Goal: Obtain resource: Obtain resource

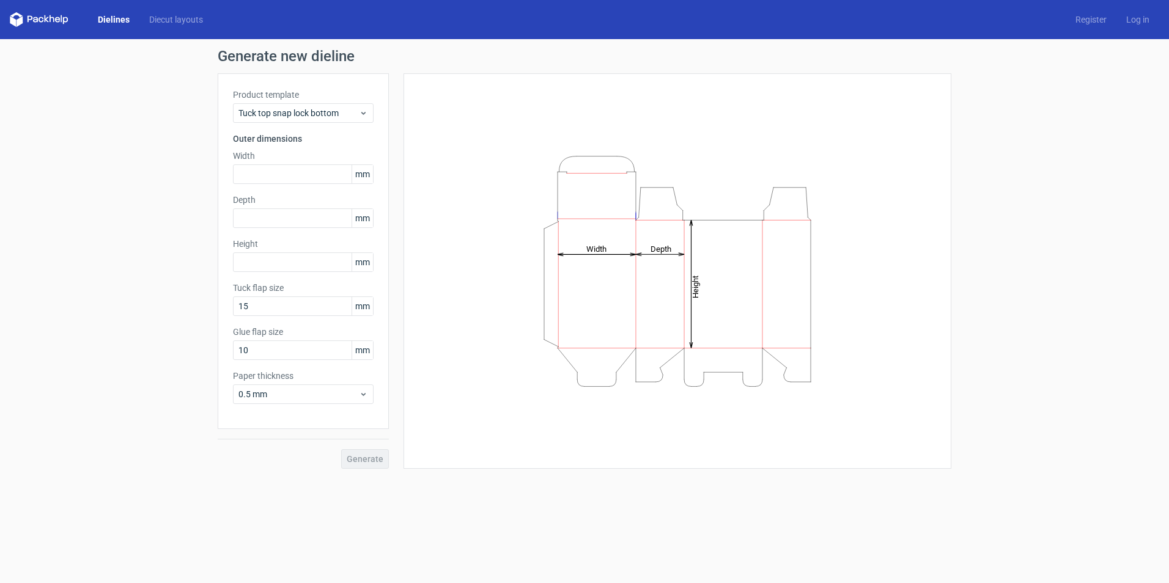
click at [109, 14] on link "Dielines" at bounding box center [113, 19] width 51 height 12
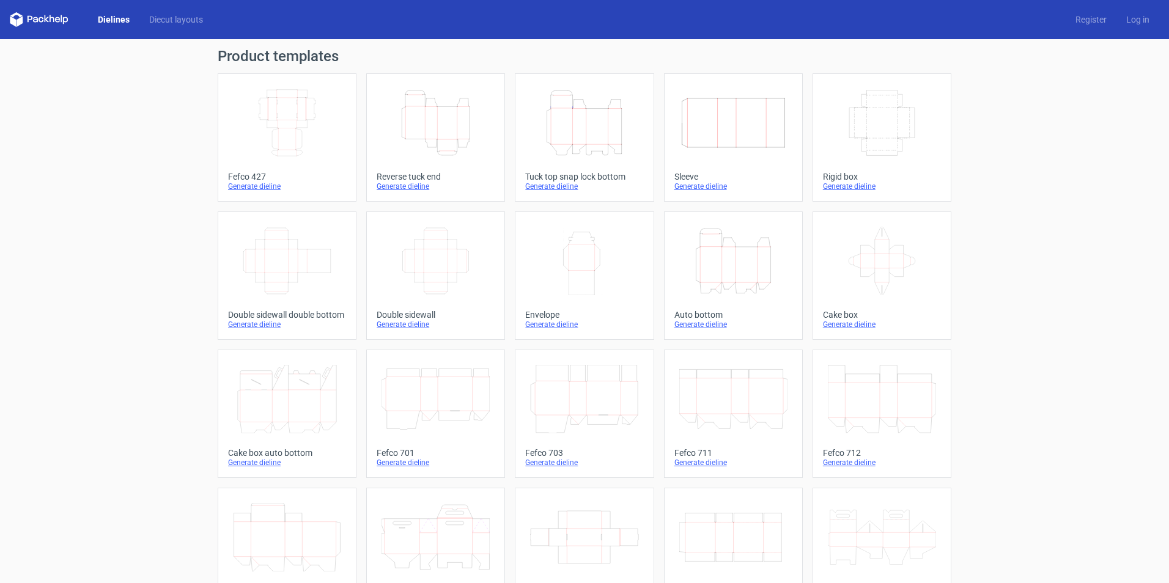
click at [718, 270] on icon "Height Depth Width" at bounding box center [733, 261] width 108 height 68
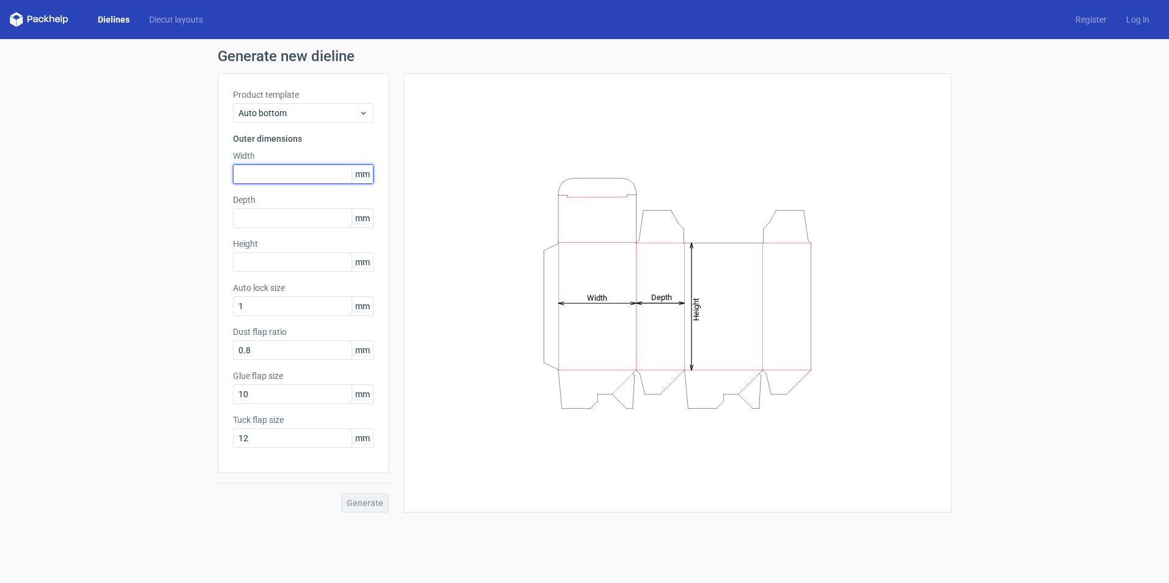
click at [252, 174] on input "text" at bounding box center [303, 174] width 141 height 20
type input "120"
type input "48"
type input "140"
click at [341, 493] on button "Generate" at bounding box center [365, 503] width 48 height 20
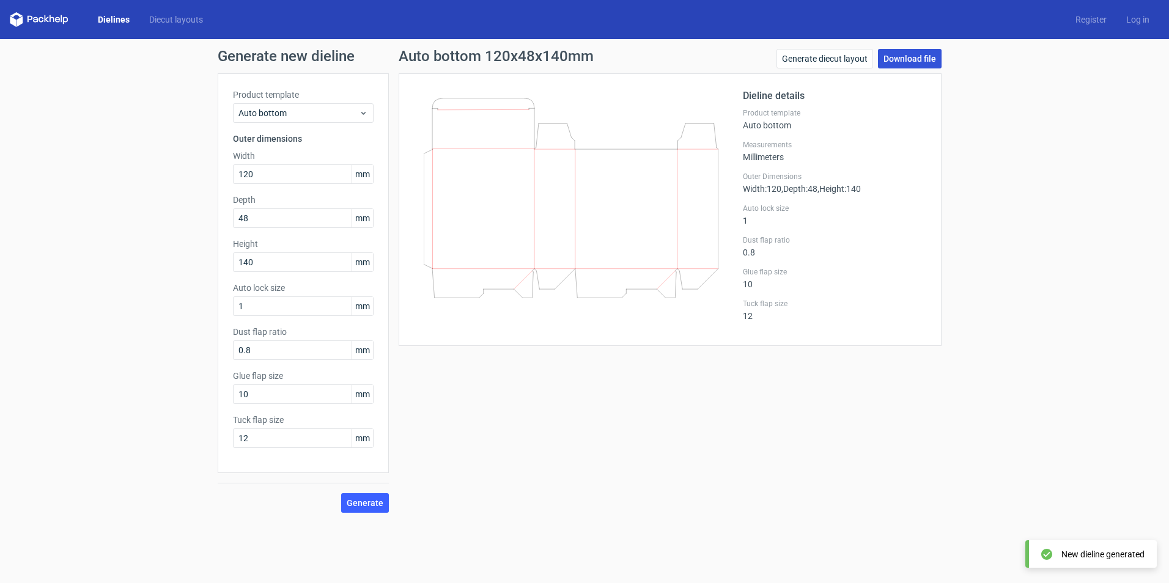
click at [920, 61] on link "Download file" at bounding box center [910, 59] width 64 height 20
click at [105, 18] on link "Dielines" at bounding box center [113, 19] width 51 height 12
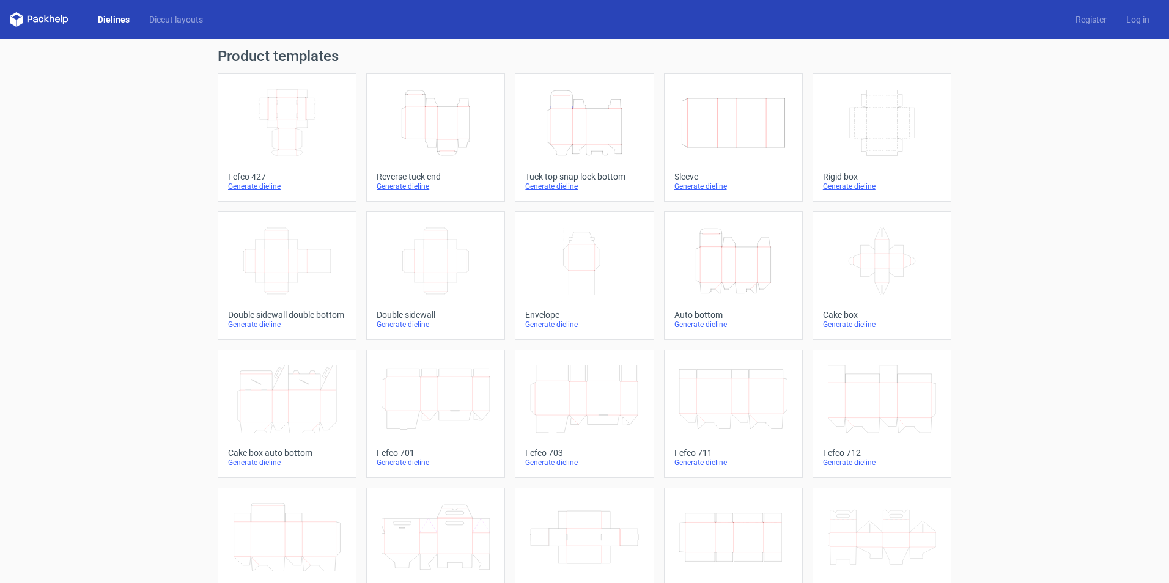
scroll to position [61, 0]
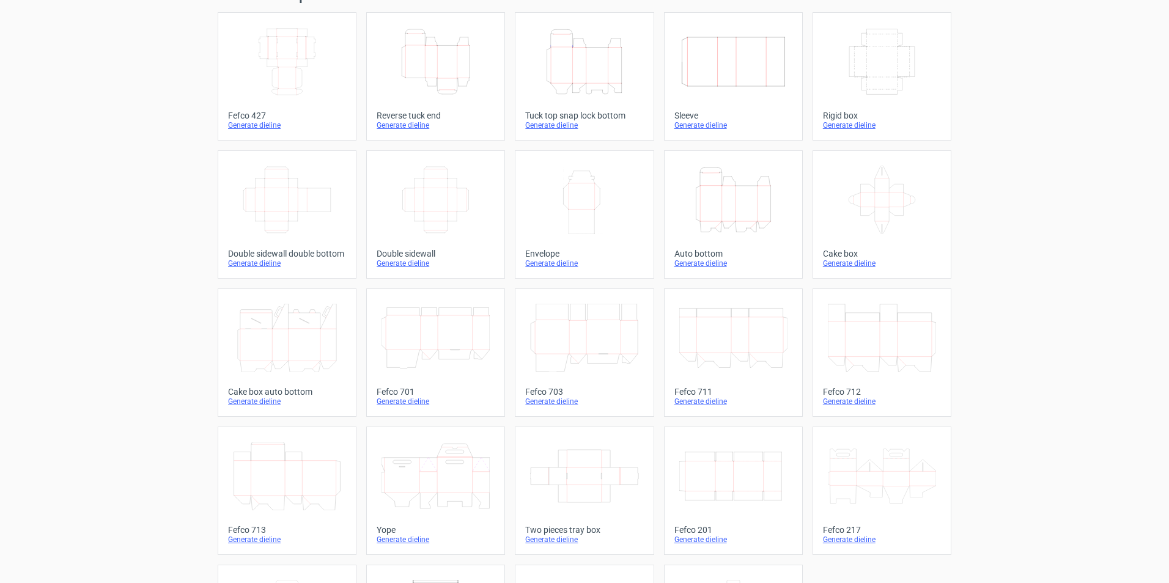
click at [877, 78] on icon "Width Depth Height" at bounding box center [882, 62] width 108 height 68
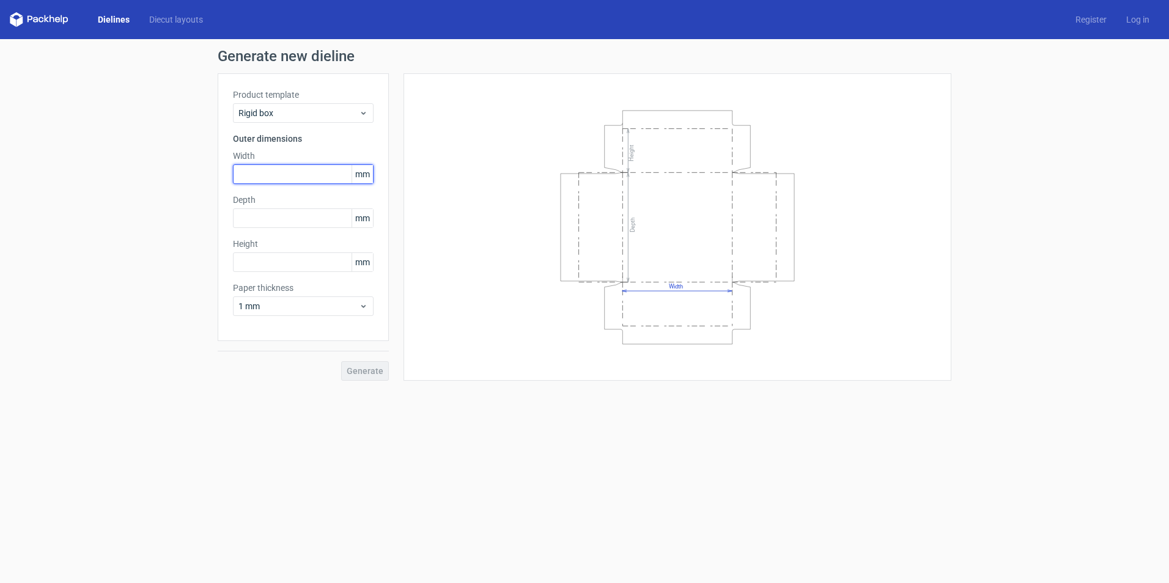
click at [276, 174] on input "text" at bounding box center [303, 174] width 141 height 20
type input "45"
type input "20"
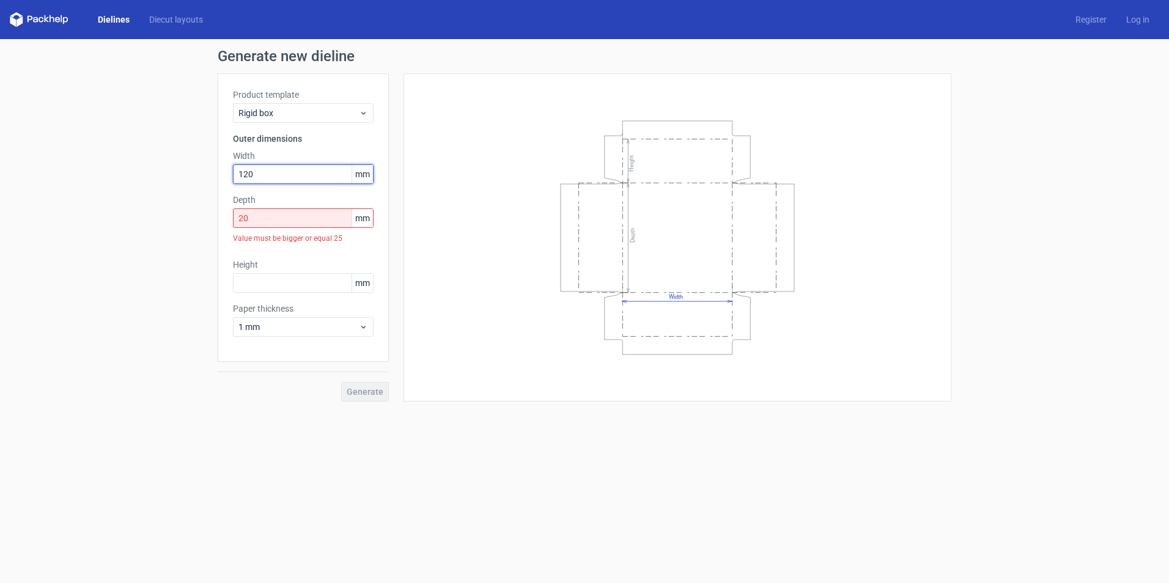
type input "120"
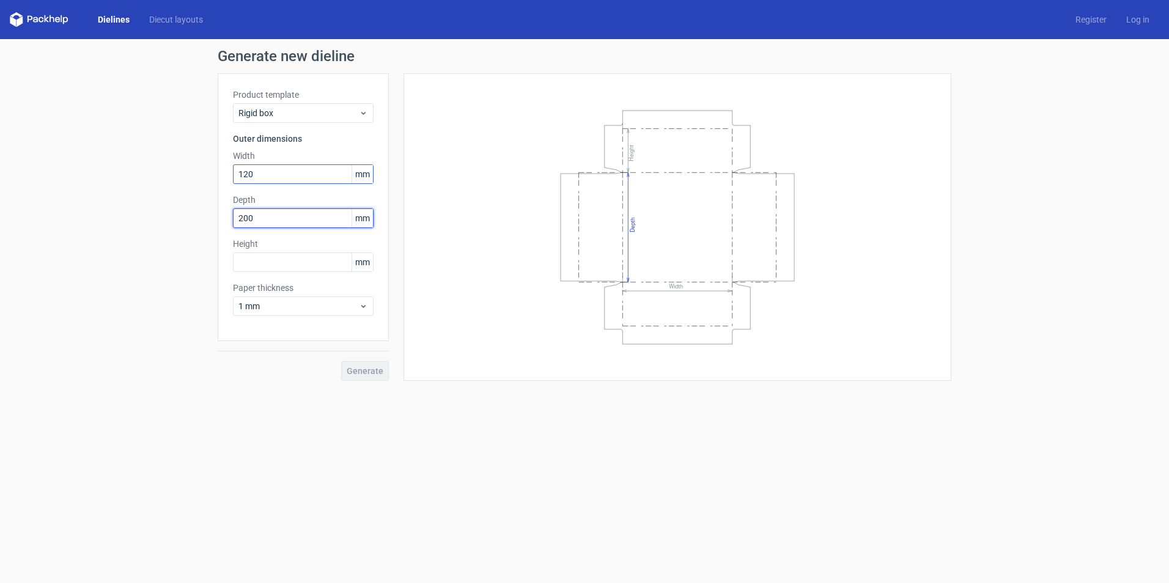
type input "200"
type input "100"
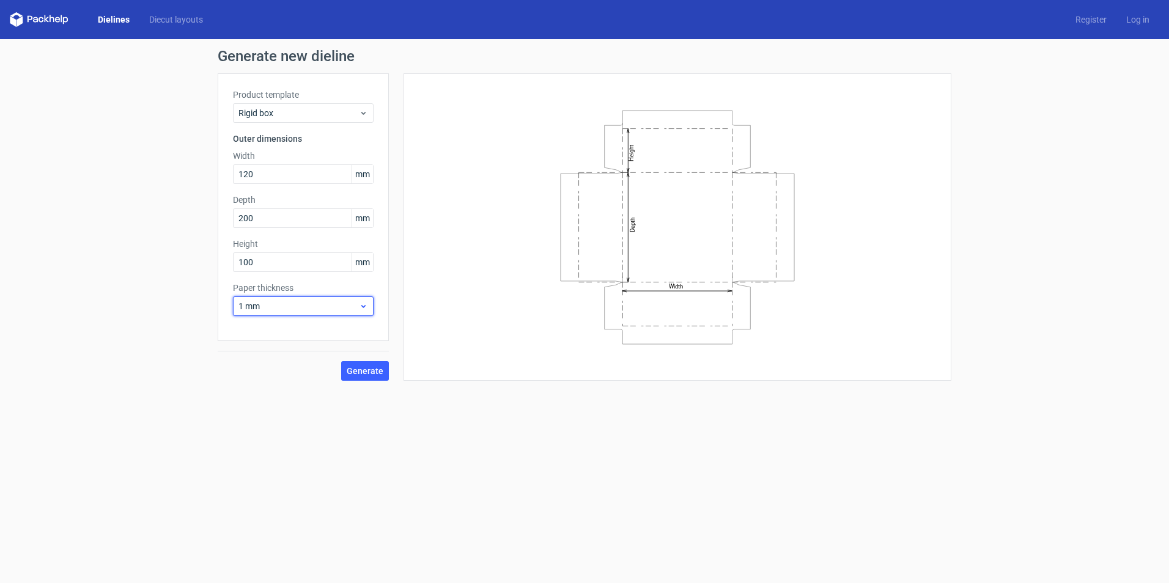
click at [284, 302] on span "1 mm" at bounding box center [298, 306] width 120 height 12
click at [262, 388] on div "1.5 mm" at bounding box center [303, 392] width 131 height 20
click at [370, 380] on button "Generate" at bounding box center [365, 371] width 48 height 20
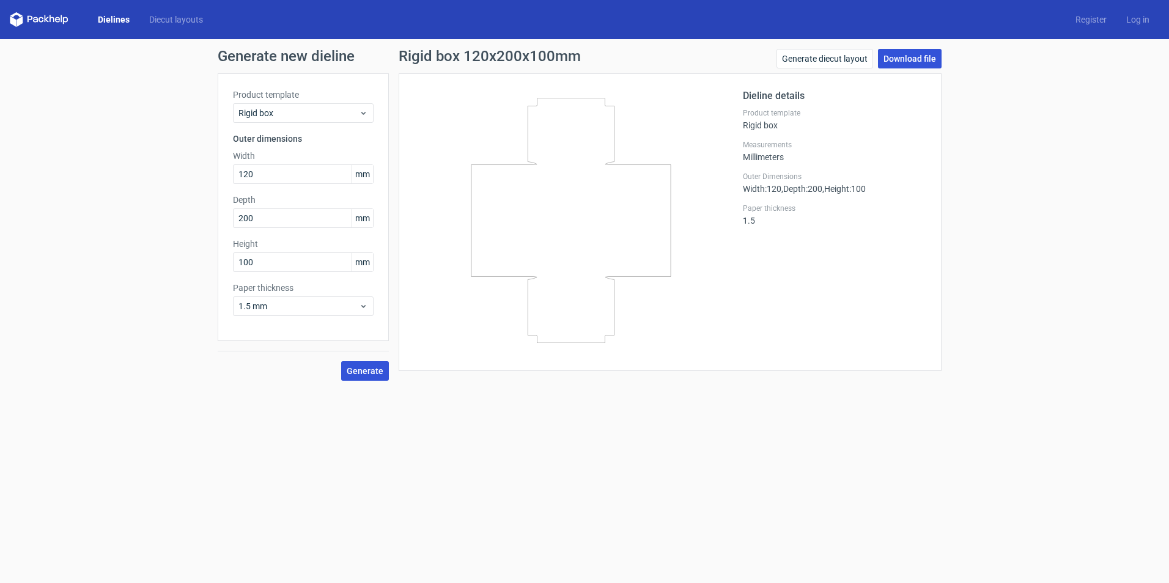
click at [912, 56] on link "Download file" at bounding box center [910, 59] width 64 height 20
